Goal: Check status: Check status

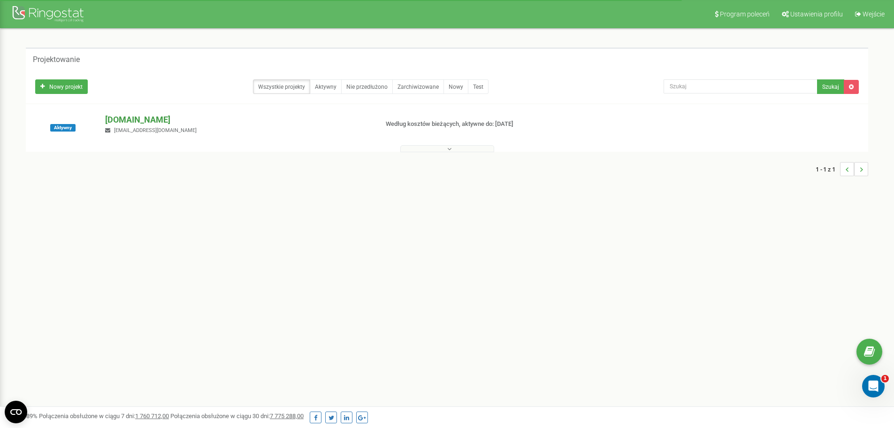
click at [133, 119] on font "[DOMAIN_NAME]" at bounding box center [137, 120] width 65 height 10
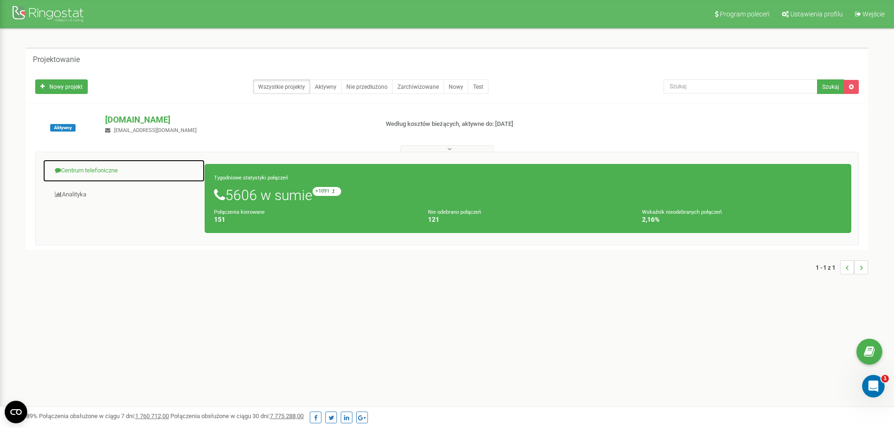
click at [92, 169] on font "Centrum telefoniczne" at bounding box center [89, 170] width 57 height 7
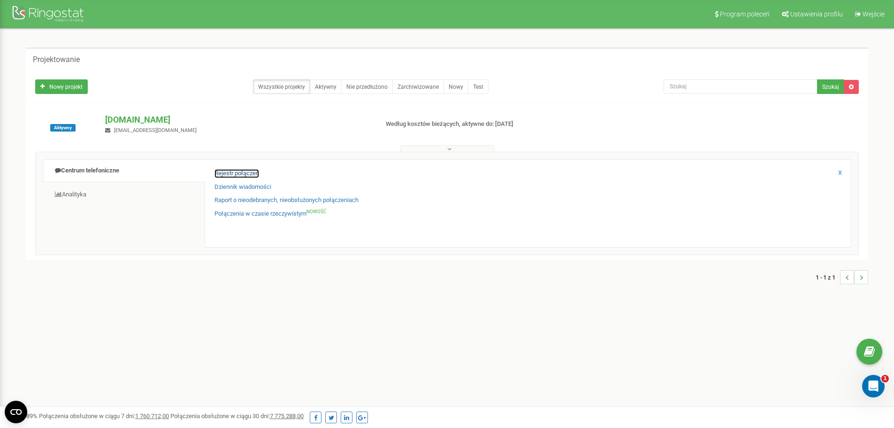
click at [223, 175] on font "Rejestr połączeń" at bounding box center [236, 172] width 45 height 7
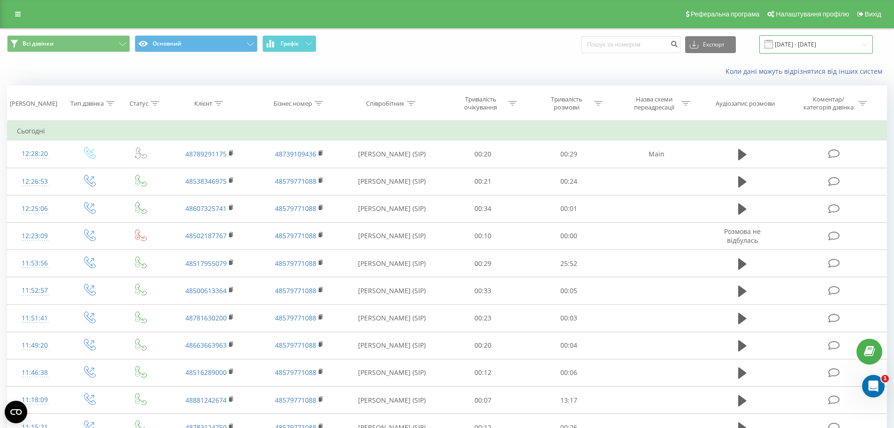
click at [810, 47] on input "22.07.2025 - 22.08.2025" at bounding box center [816, 44] width 114 height 18
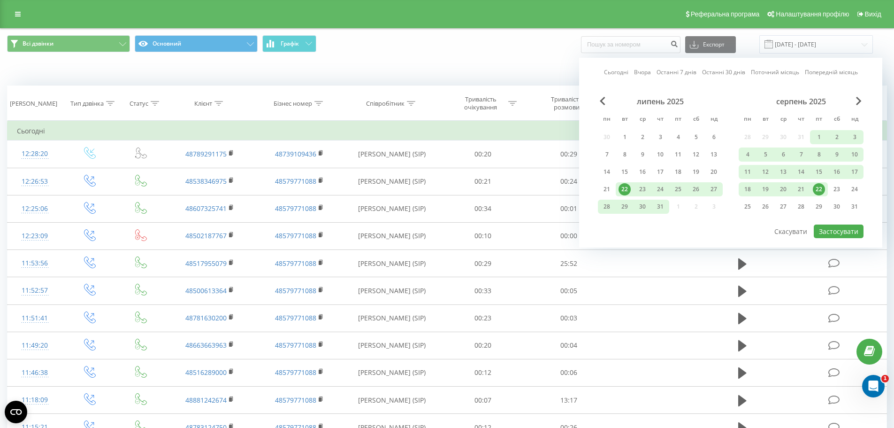
click at [819, 190] on div "22" at bounding box center [819, 189] width 12 height 12
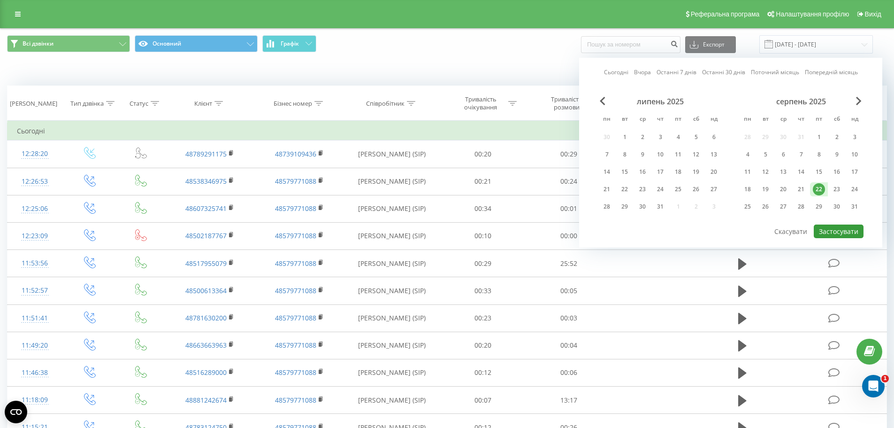
click at [835, 232] on button "Застосувати" at bounding box center [839, 231] width 50 height 14
type input "22.08.2025 - 22.08.2025"
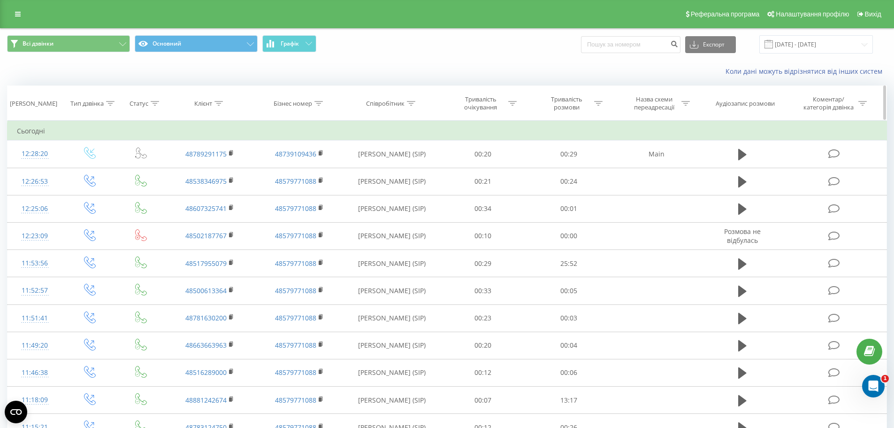
click at [599, 105] on icon at bounding box center [598, 103] width 8 height 5
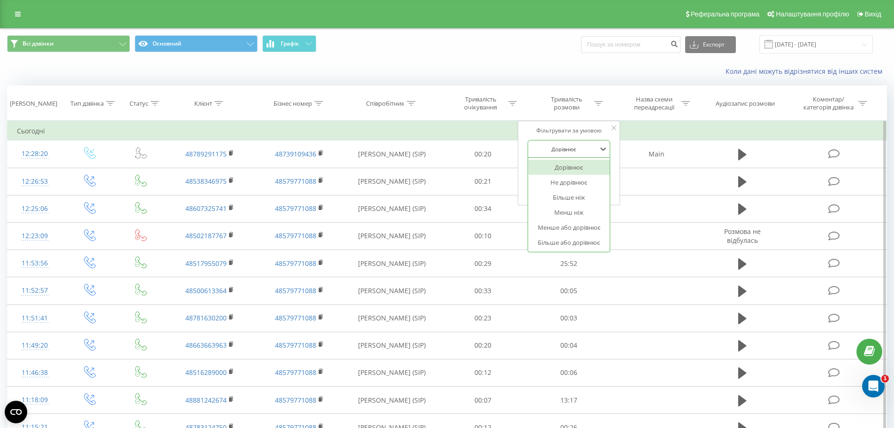
click at [590, 145] on div at bounding box center [563, 149] width 67 height 9
click at [567, 245] on div "Більше або дорівнює" at bounding box center [569, 242] width 82 height 15
click at [554, 171] on input "text" at bounding box center [569, 170] width 83 height 16
type input "00:20"
click at [594, 187] on span "OK" at bounding box center [589, 189] width 26 height 15
